Goal: Information Seeking & Learning: Learn about a topic

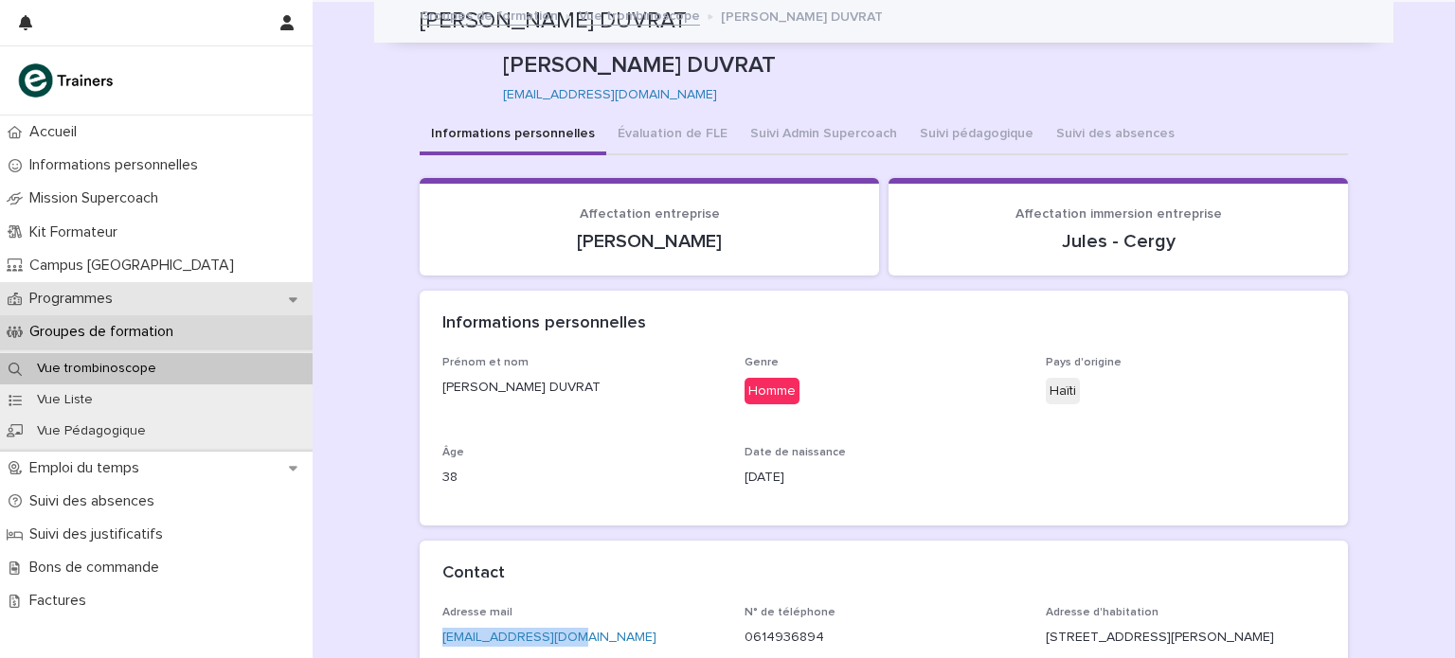
scroll to position [282, 0]
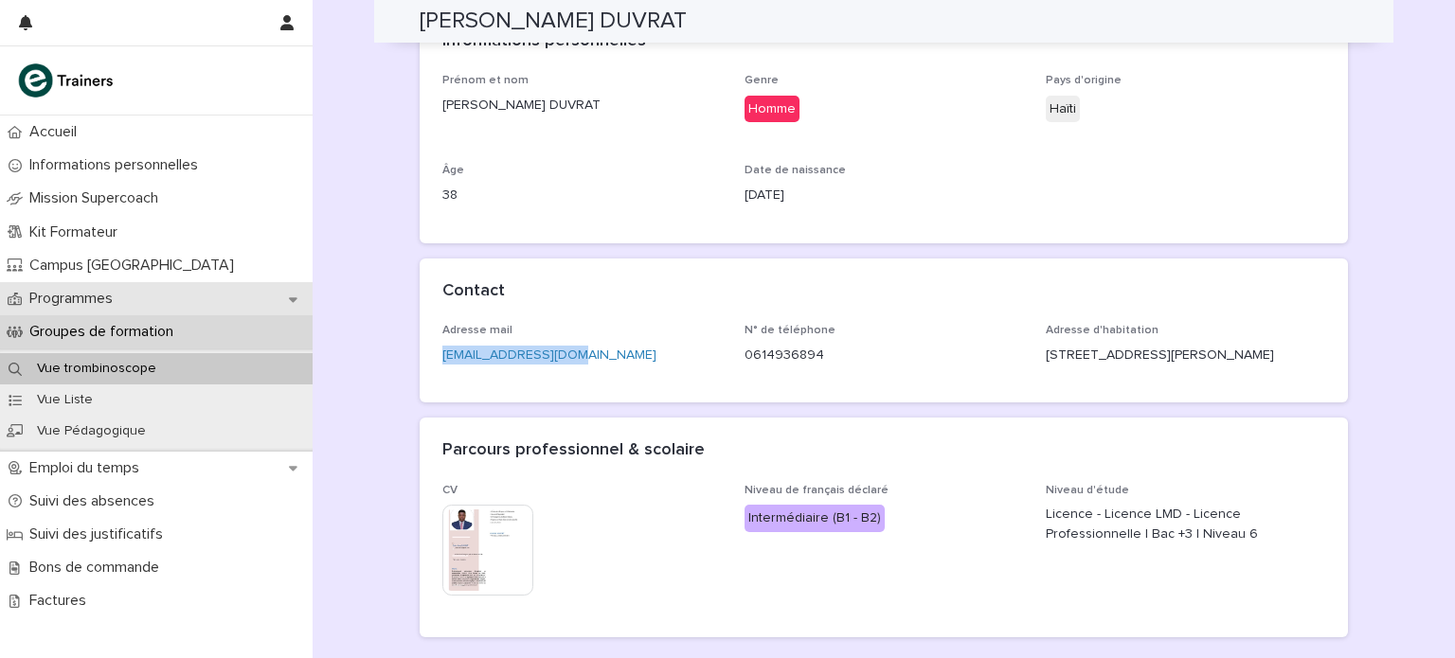
click at [112, 295] on p "Programmes" at bounding box center [75, 299] width 106 height 18
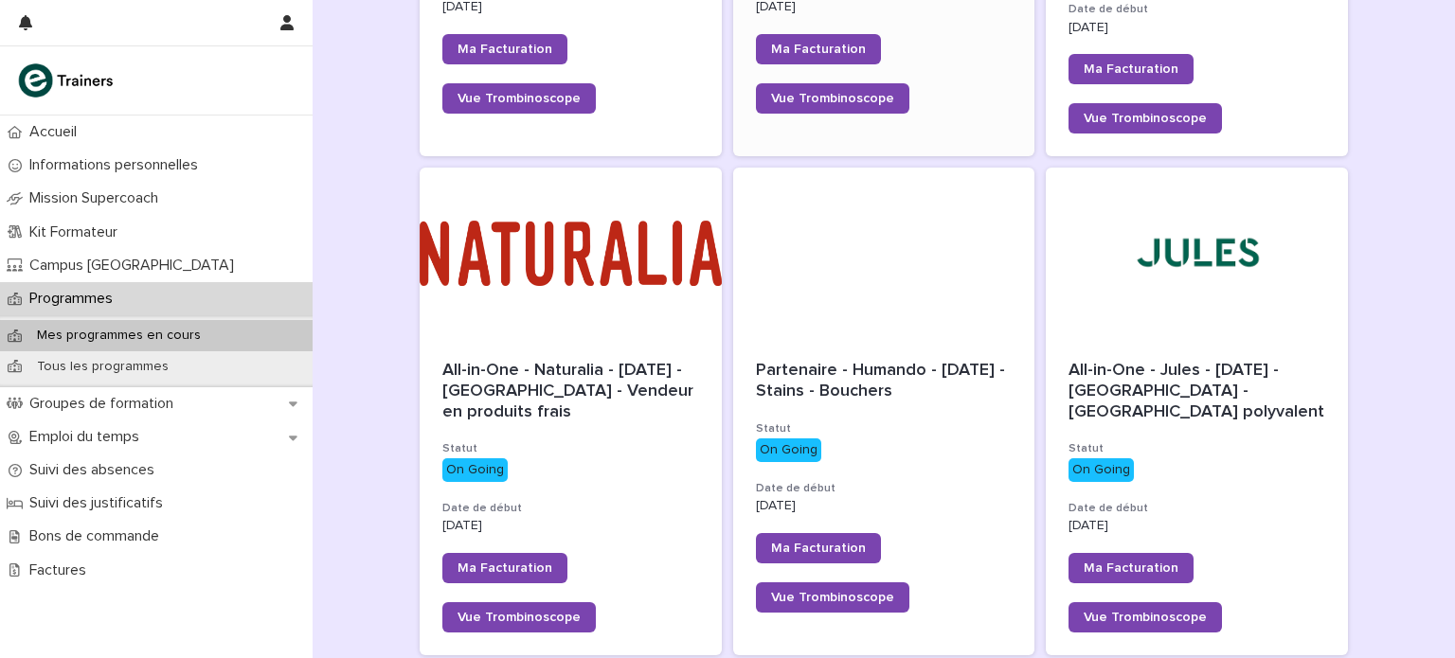
scroll to position [633, 0]
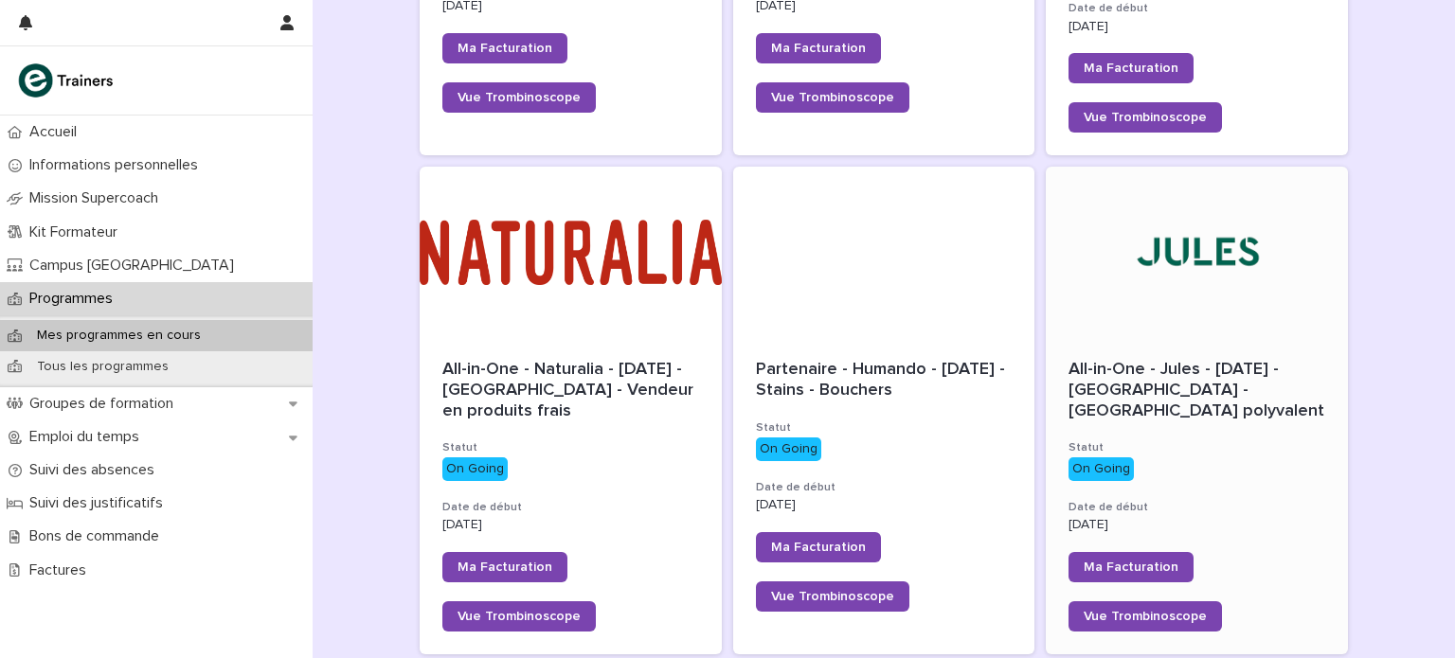
click at [1162, 223] on div at bounding box center [1197, 252] width 302 height 170
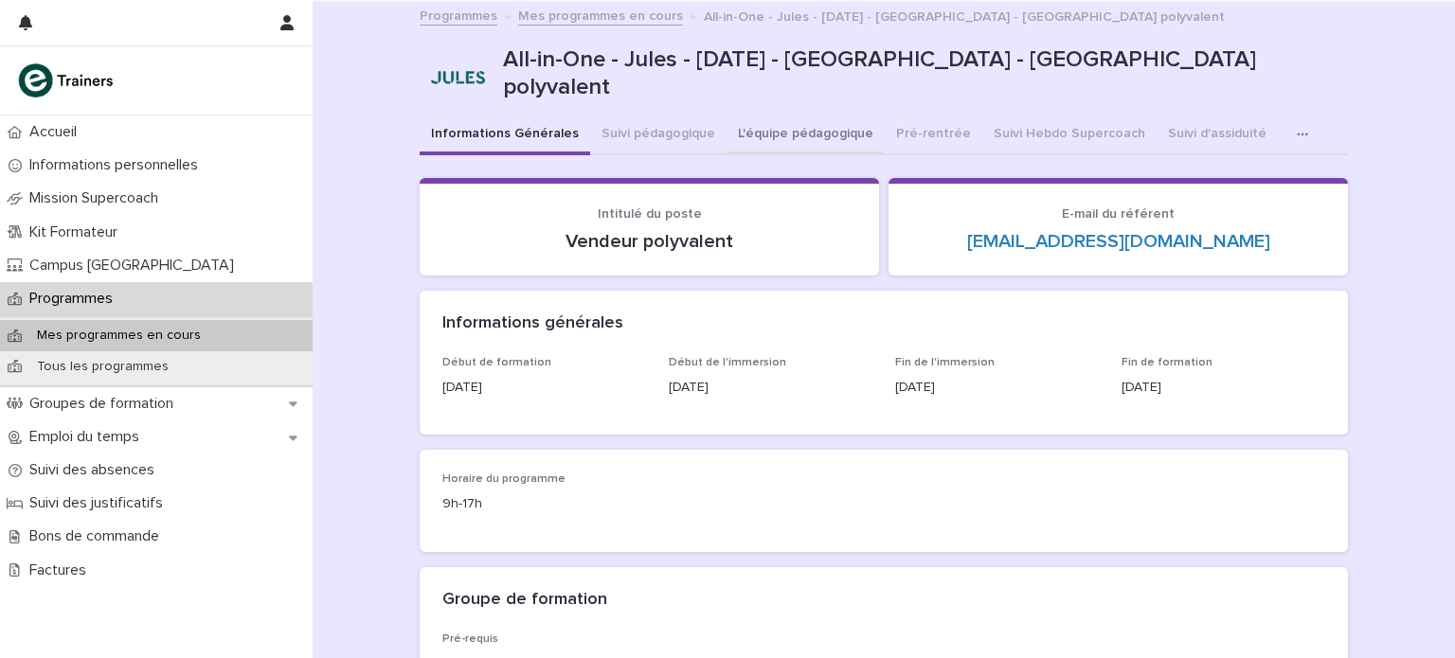
click at [809, 136] on button "L'équipe pédagogique" at bounding box center [805, 136] width 158 height 40
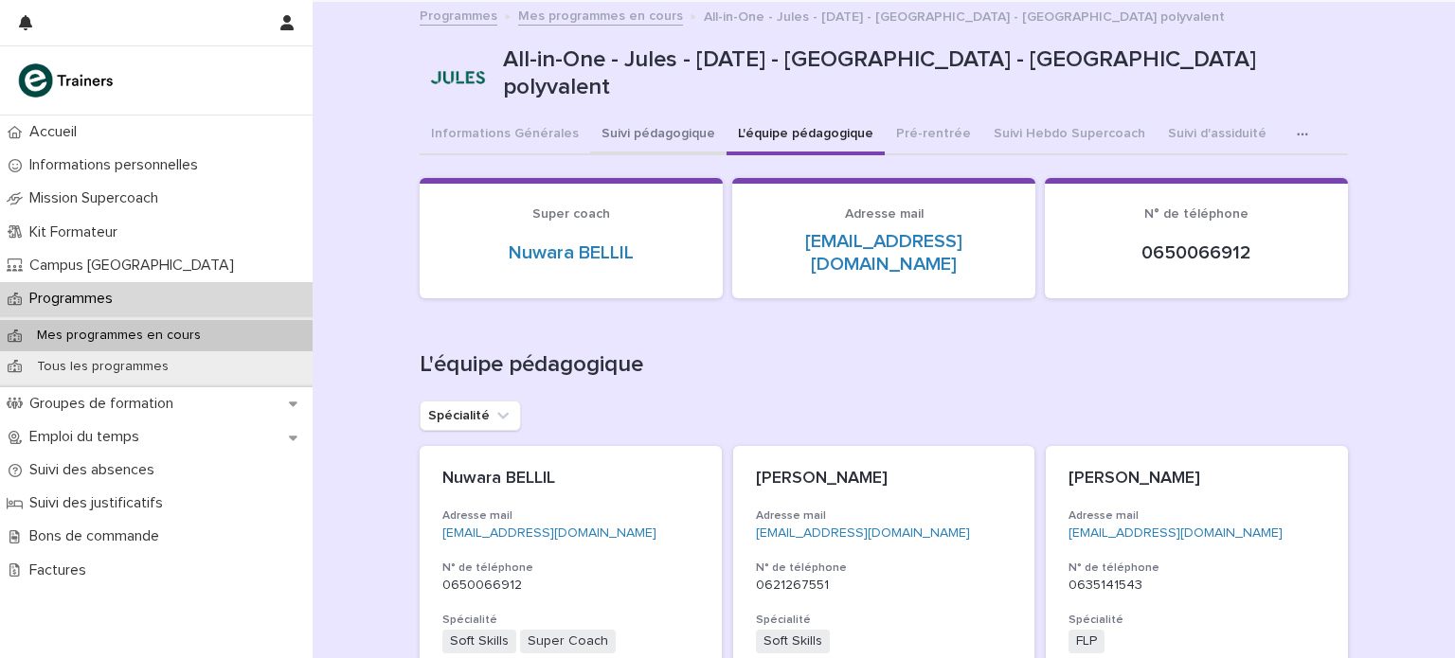
click at [655, 133] on button "Suivi pédagogique" at bounding box center [658, 136] width 136 height 40
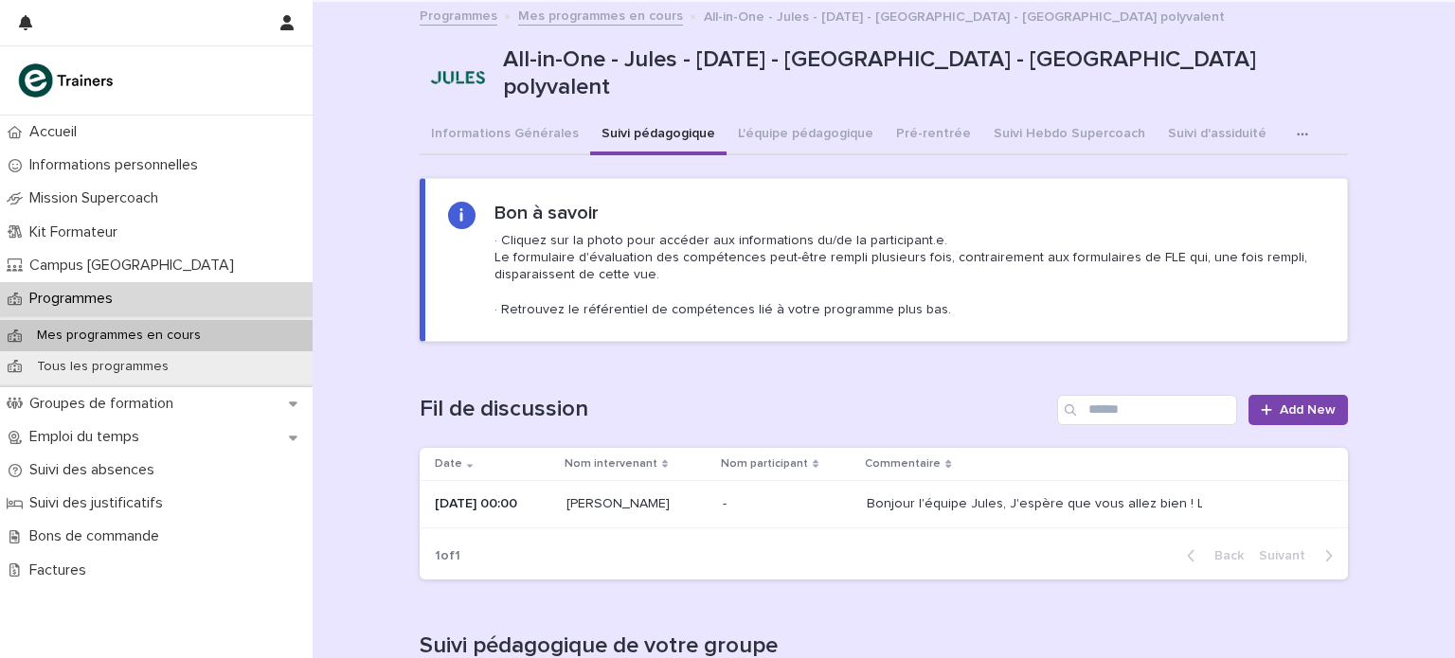
scroll to position [95, 0]
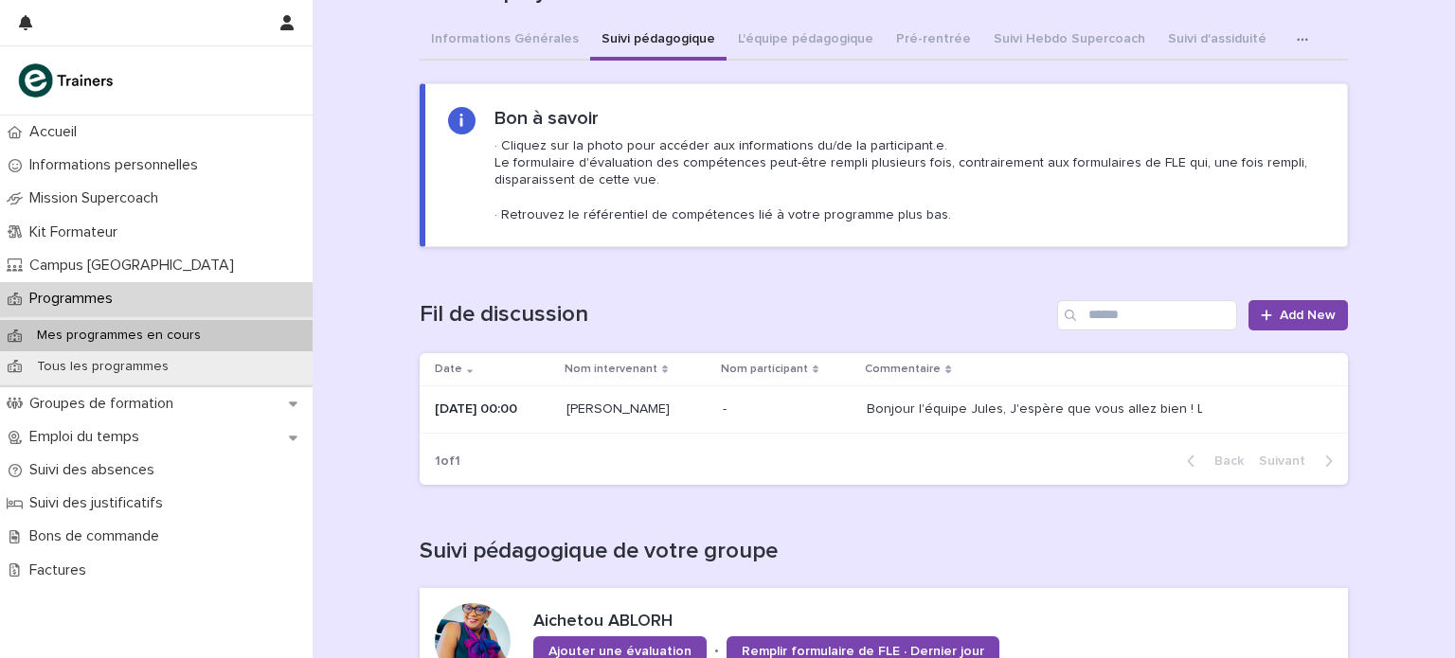
click at [594, 410] on p "[PERSON_NAME]" at bounding box center [636, 410] width 141 height 16
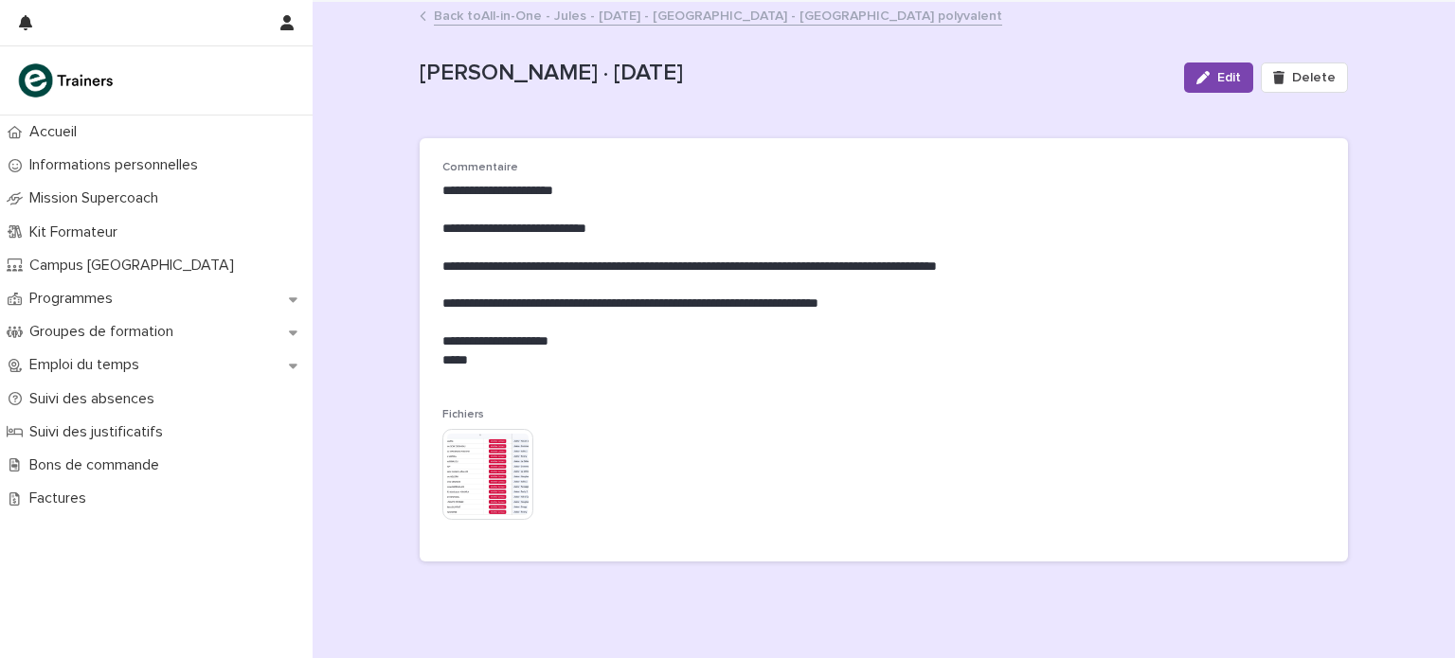
click at [496, 463] on img at bounding box center [487, 474] width 91 height 91
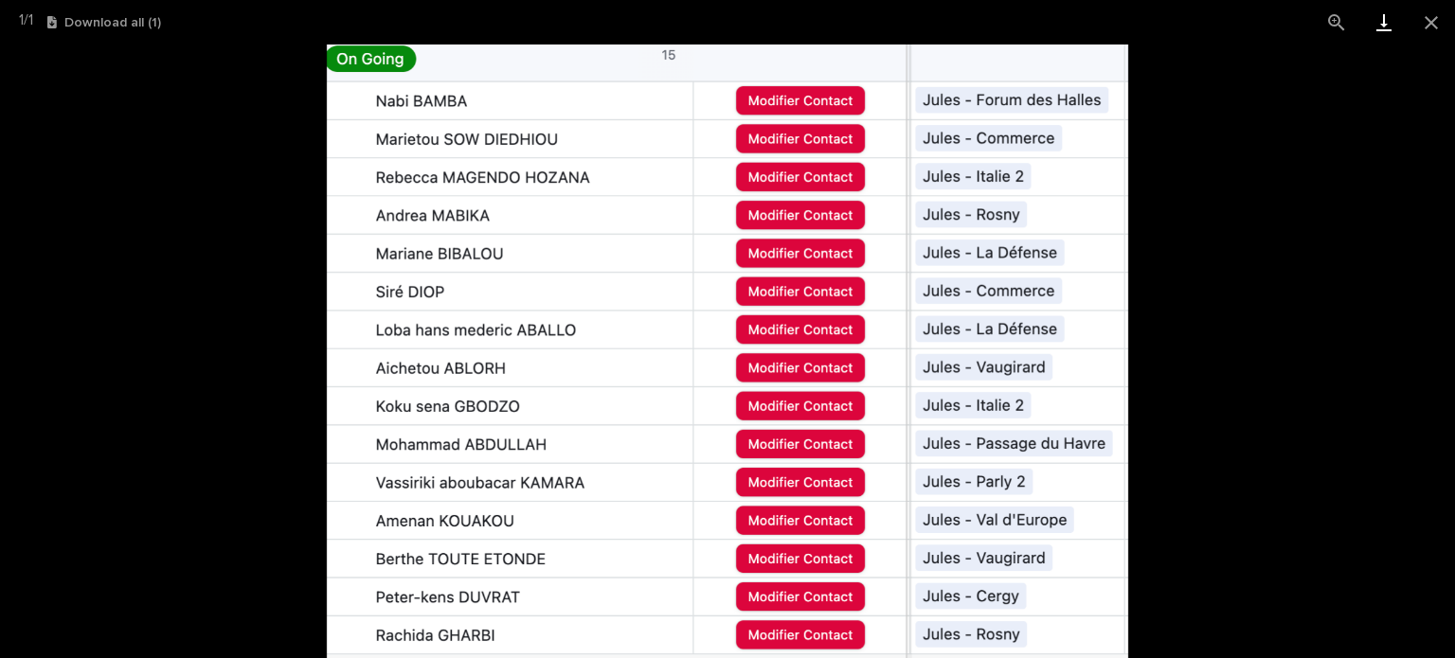
click at [1393, 9] on link "Download" at bounding box center [1383, 22] width 47 height 45
click at [193, 197] on picture at bounding box center [727, 352] width 1455 height 614
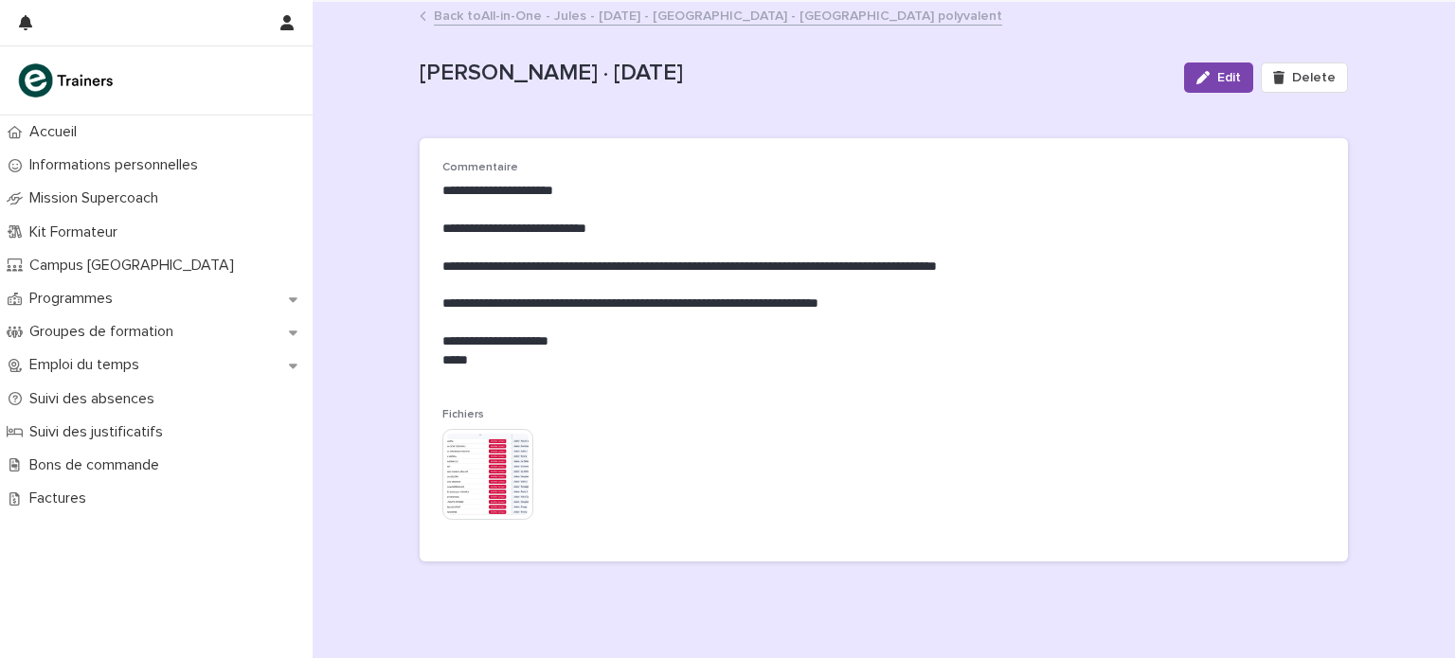
click at [350, 272] on div "**********" at bounding box center [884, 337] width 1142 height 671
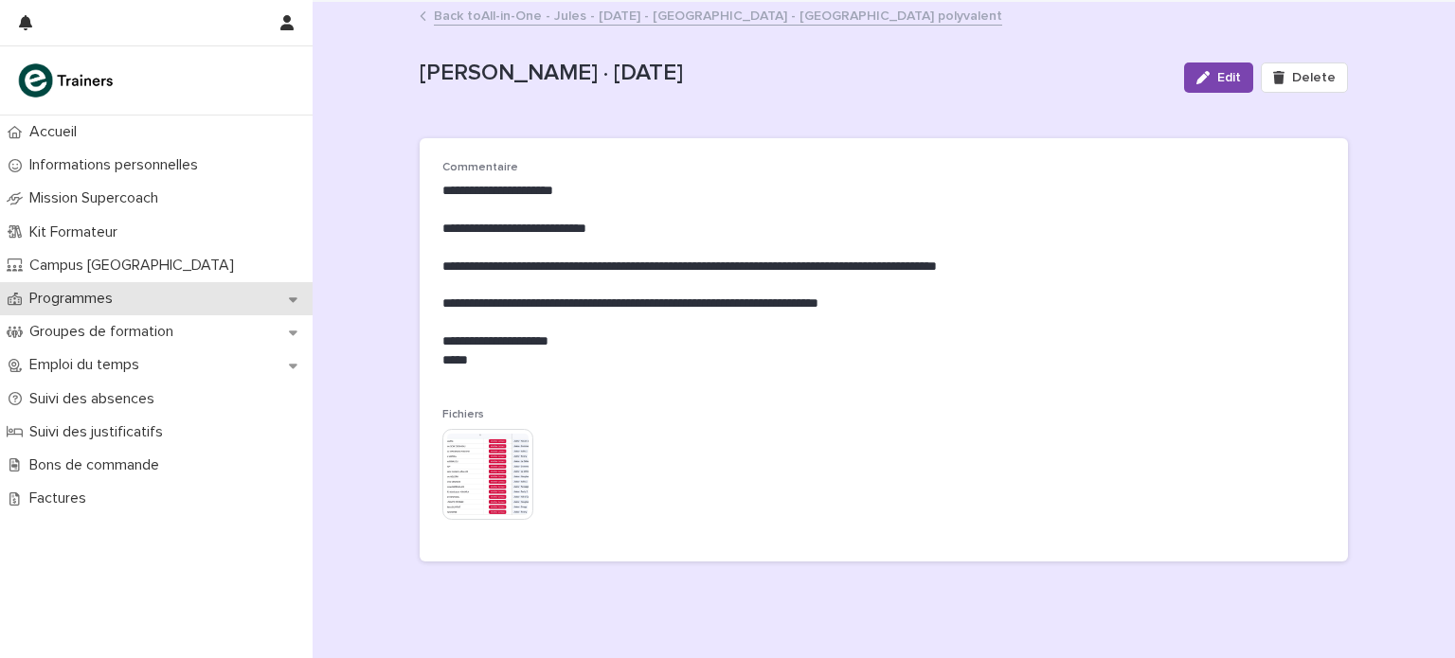
click at [84, 308] on div "Programmes" at bounding box center [156, 298] width 313 height 33
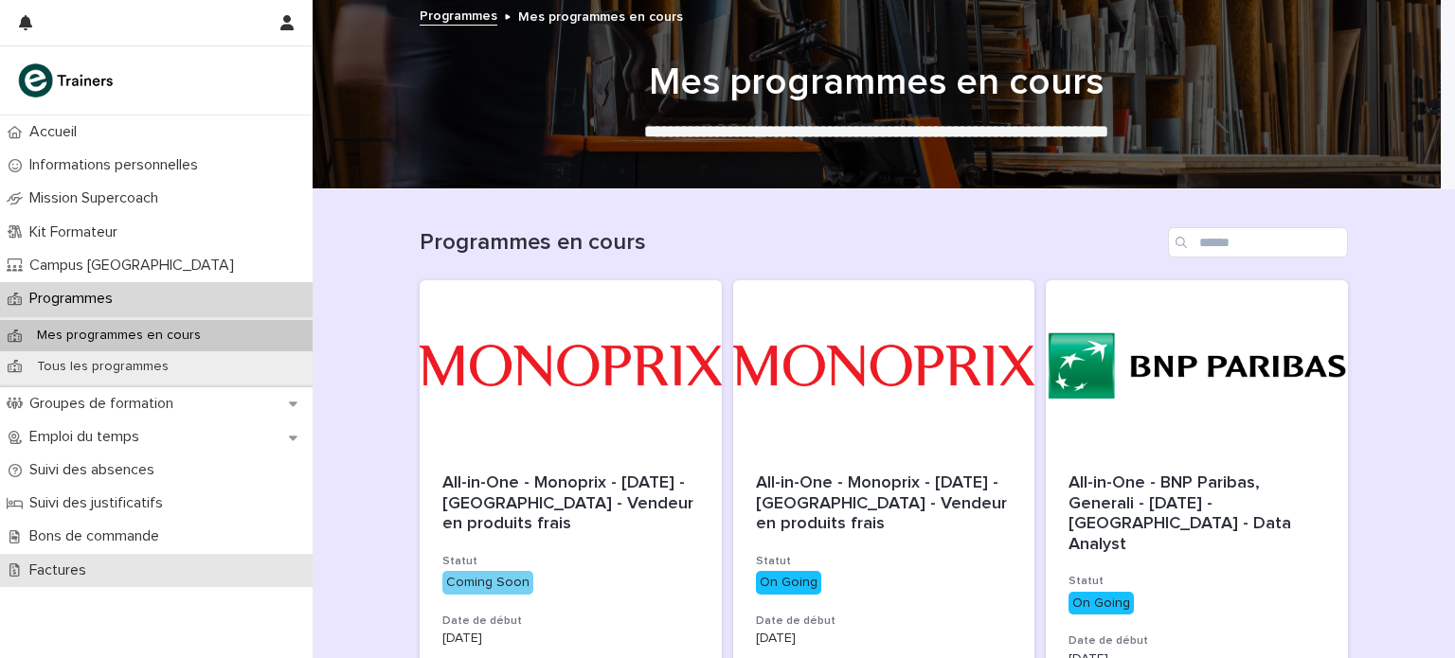
click at [144, 565] on div "Factures" at bounding box center [156, 570] width 313 height 33
